Goal: Task Accomplishment & Management: Manage account settings

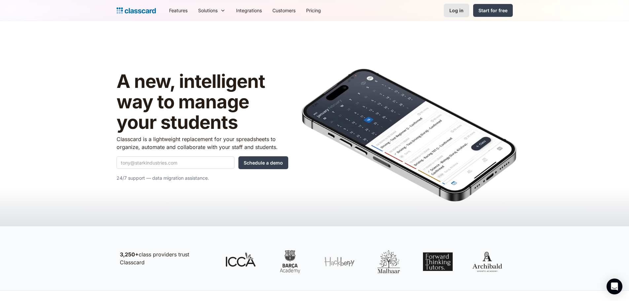
click at [457, 8] on div "Log in" at bounding box center [457, 10] width 14 height 7
click at [457, 16] on link "Log in" at bounding box center [456, 11] width 25 height 14
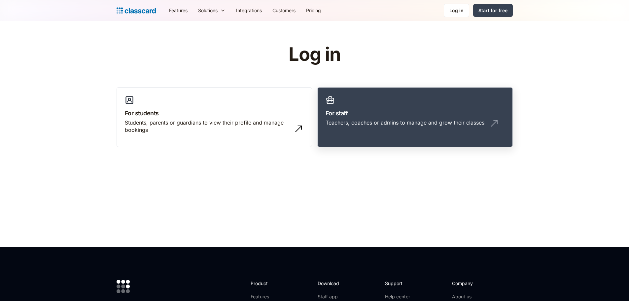
click at [373, 120] on div "Teachers, coaches or admins to manage and grow their classes" at bounding box center [405, 122] width 159 height 7
